Goal: Task Accomplishment & Management: Use online tool/utility

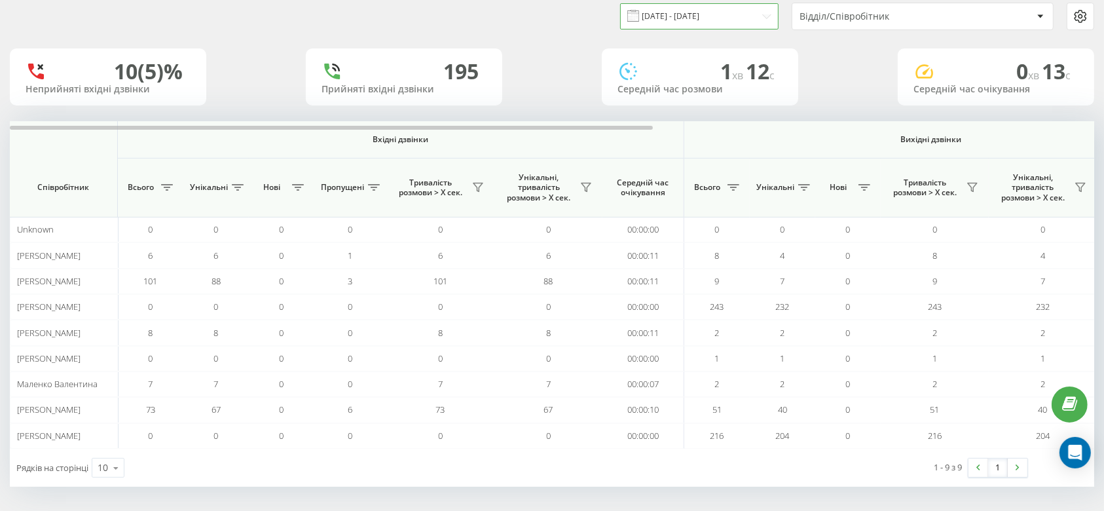
click at [691, 8] on input "19.08.2025 - 19.08.2025" at bounding box center [699, 16] width 159 height 26
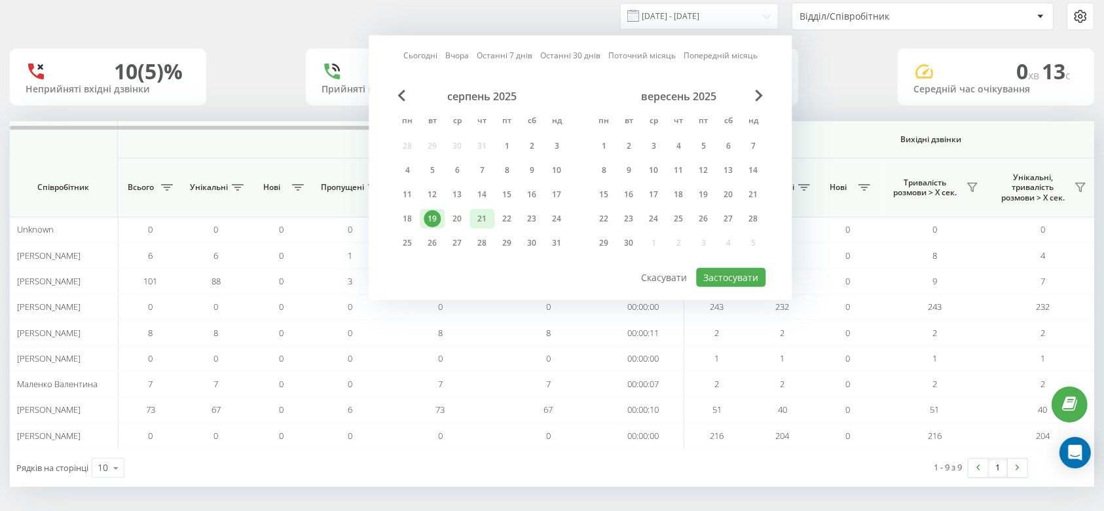
click at [478, 215] on div "21" at bounding box center [482, 218] width 17 height 17
click at [751, 272] on button "Застосувати" at bounding box center [730, 277] width 69 height 19
type input "[DATE] - [DATE]"
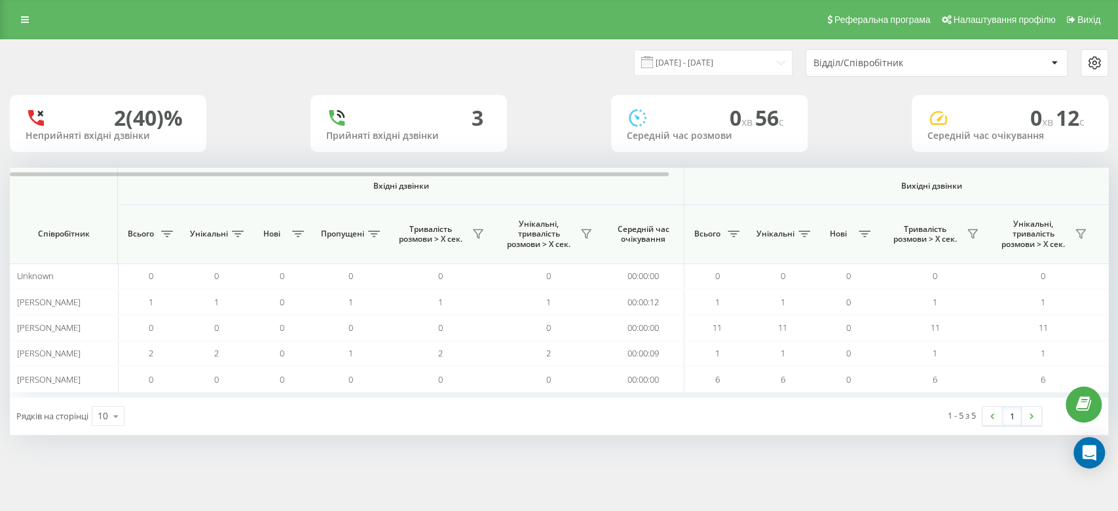
click at [965, 64] on div "Відділ/Співробітник" at bounding box center [892, 63] width 157 height 11
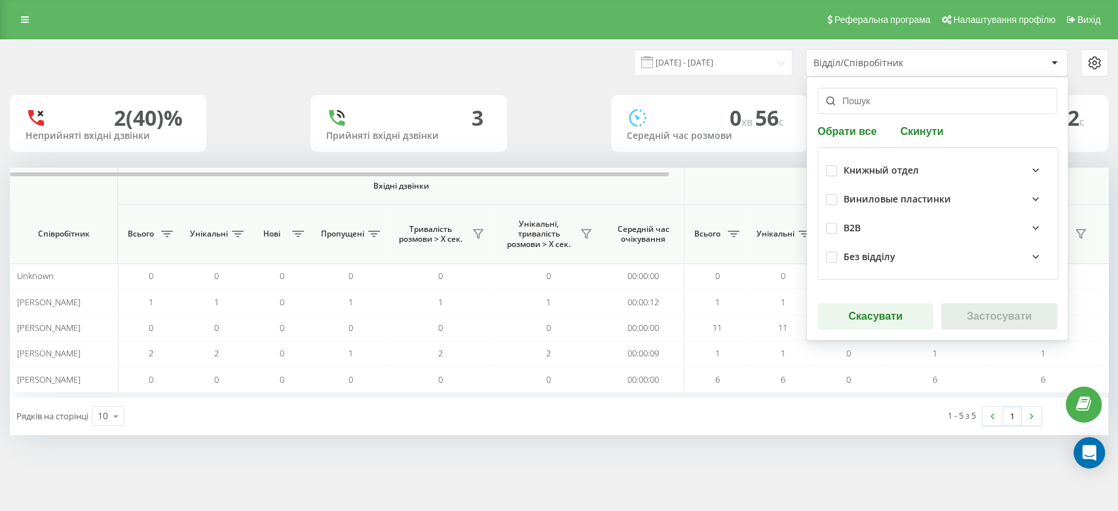
click at [1008, 171] on div "Книжный отдел" at bounding box center [947, 170] width 206 height 16
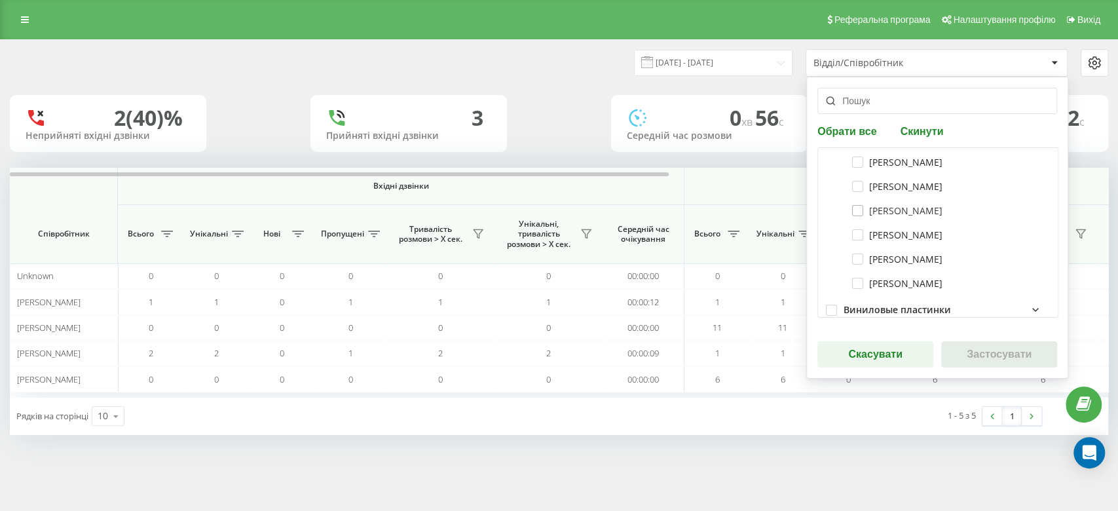
scroll to position [87, 0]
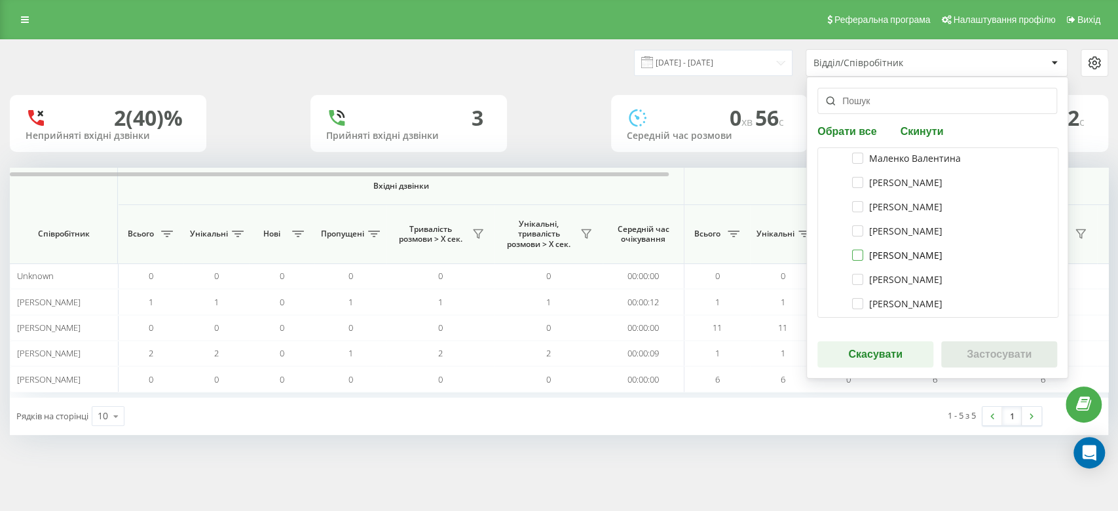
click at [858, 255] on label "[PERSON_NAME]" at bounding box center [897, 255] width 90 height 11
checkbox input "true"
click at [858, 228] on label "Солошенко Диана" at bounding box center [897, 230] width 90 height 11
checkbox input "true"
click at [983, 351] on button "Застосувати" at bounding box center [999, 354] width 116 height 26
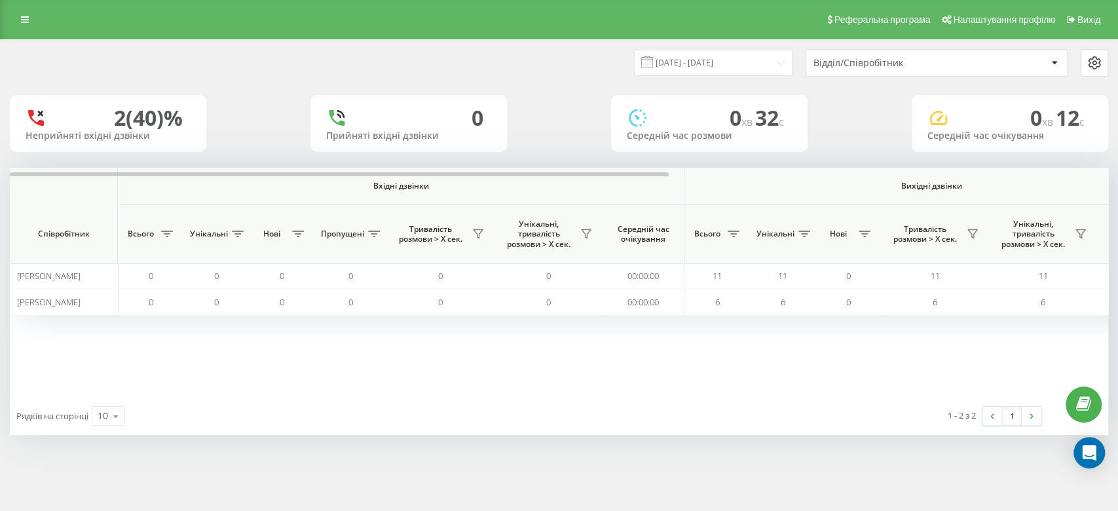
click at [1098, 60] on icon at bounding box center [1095, 63] width 16 height 16
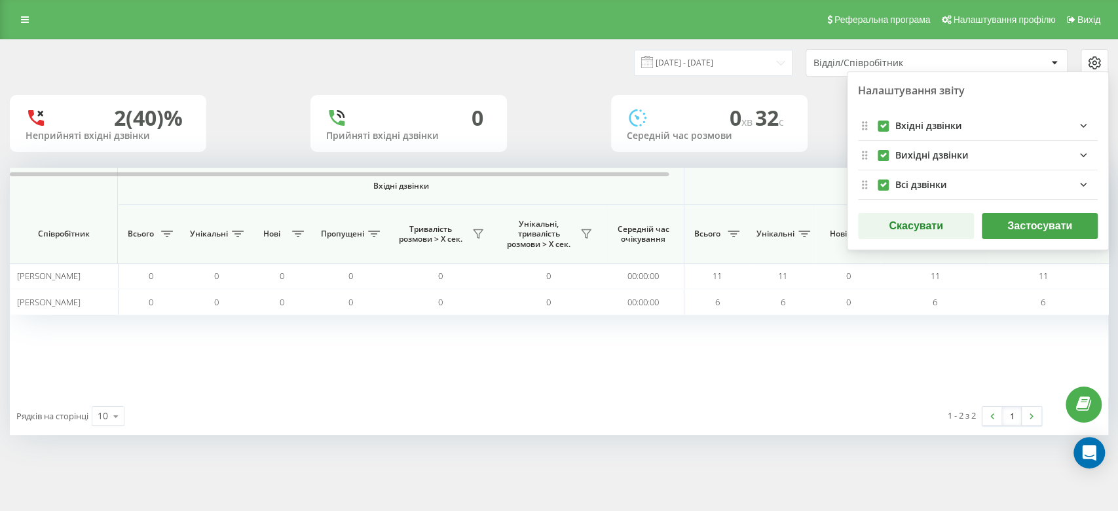
click at [878, 121] on label "incomingFields quote list" at bounding box center [883, 121] width 11 height 0
checkbox input "false"
click at [880, 179] on label "allFields quote list" at bounding box center [883, 179] width 11 height 0
checkbox input "false"
click at [1029, 223] on button "Застосувати" at bounding box center [1040, 226] width 116 height 26
